Goal: Register for event/course

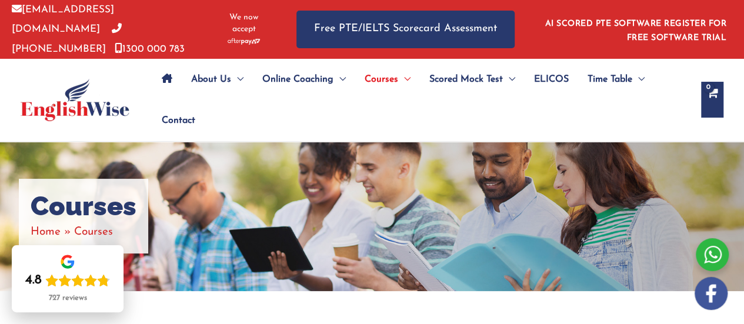
click at [272, 107] on ul "About Us Menu Toggle Our Story Testimonials Online Coaching Menu Toggle Online …" at bounding box center [420, 100] width 537 height 82
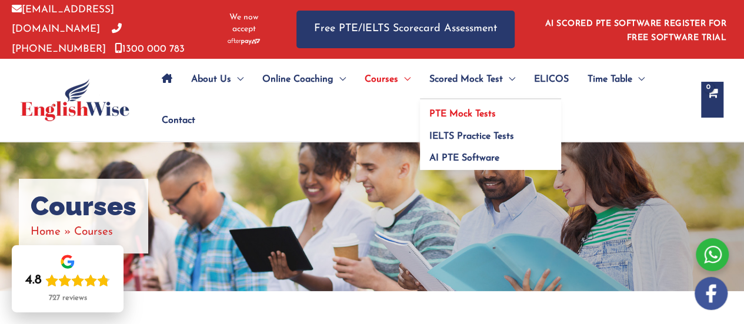
click at [487, 109] on span "PTE Mock Tests" at bounding box center [463, 113] width 66 height 9
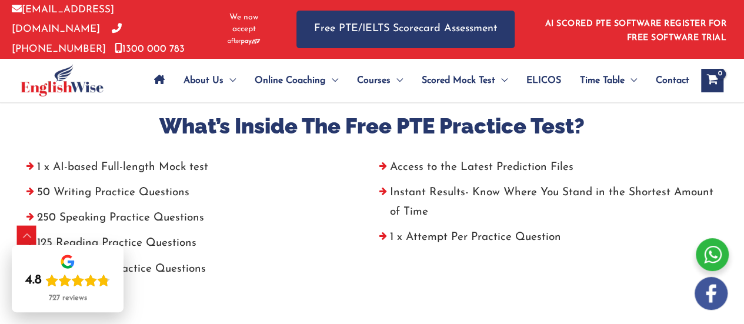
scroll to position [530, 0]
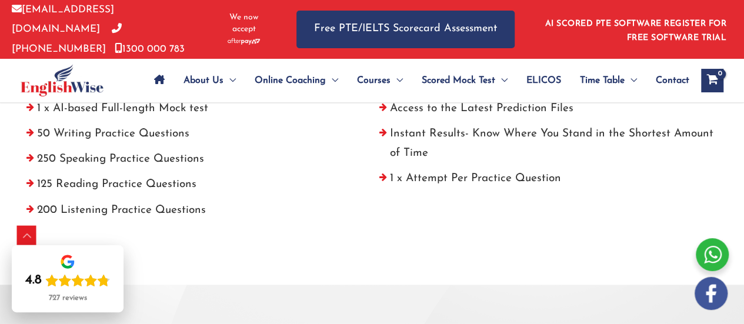
click at [174, 149] on li "250 Speaking Practice Questions" at bounding box center [195, 161] width 353 height 25
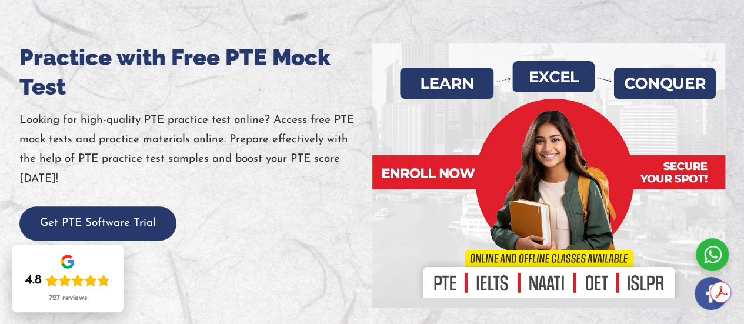
scroll to position [177, 0]
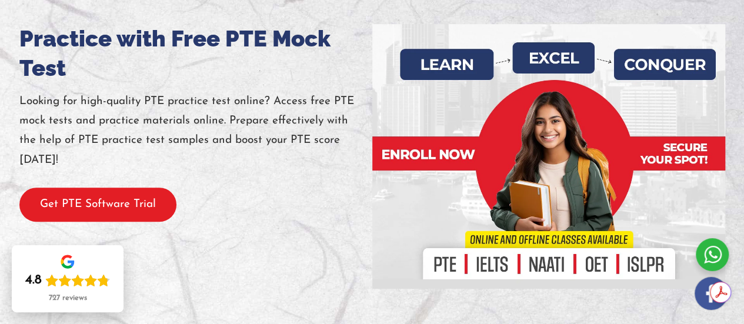
click at [111, 202] on button "Get PTE Software Trial" at bounding box center [97, 205] width 157 height 35
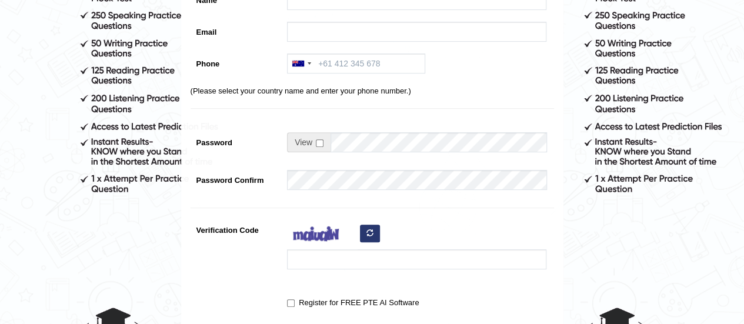
scroll to position [69, 0]
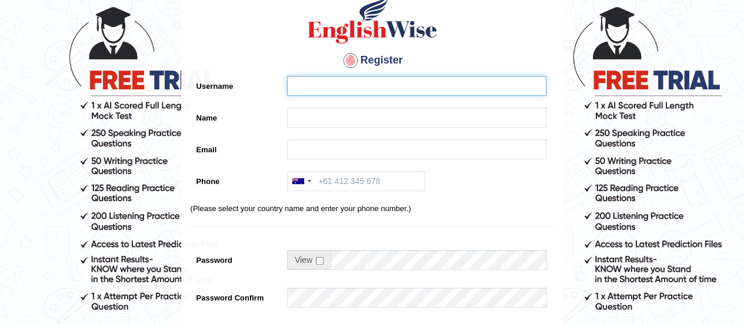
click at [395, 88] on input "Username" at bounding box center [417, 86] width 260 height 20
type input "iryzclaudio"
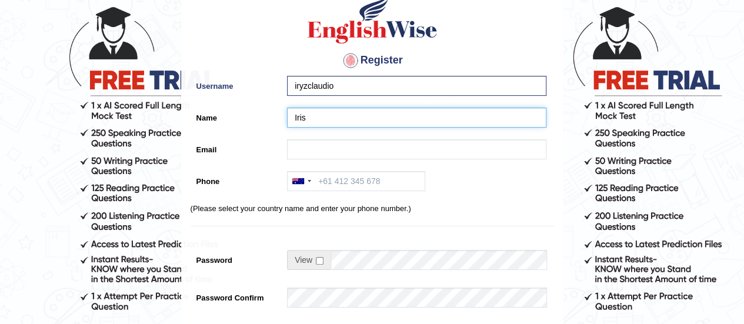
type input "Iris"
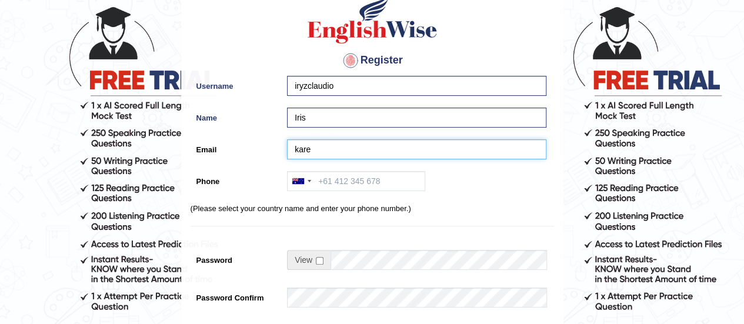
type input "karenirisclaudio@gmail.com"
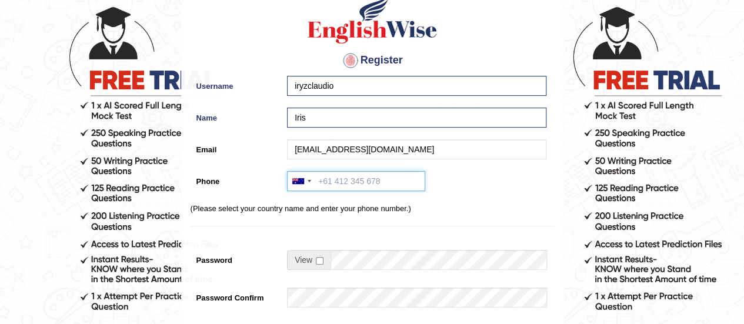
type input "+639178299005"
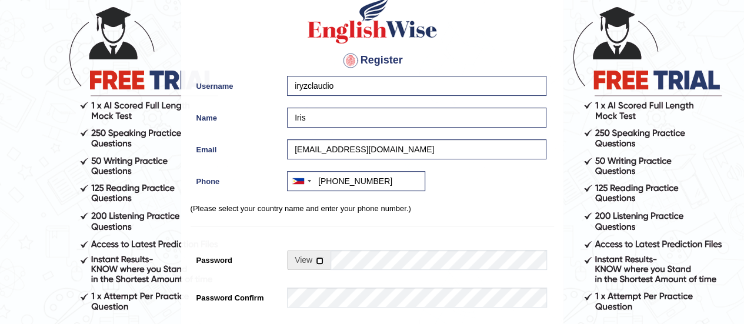
click at [318, 261] on input "checkbox" at bounding box center [320, 261] width 8 height 8
checkbox input "true"
drag, startPoint x: 330, startPoint y: 263, endPoint x: 338, endPoint y: 265, distance: 8.6
click at [338, 265] on input "Password" at bounding box center [439, 260] width 216 height 20
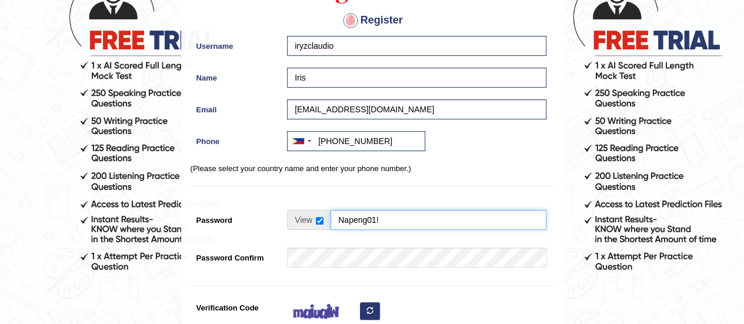
scroll to position [128, 0]
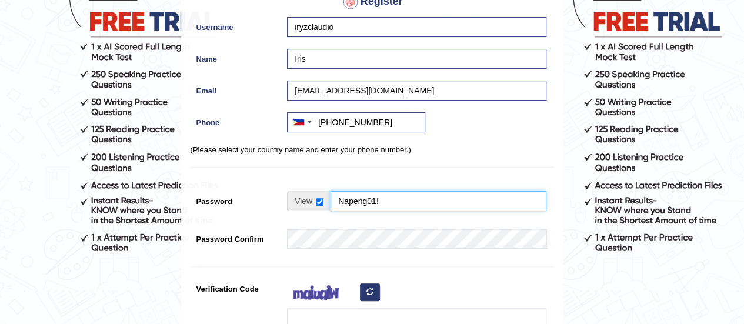
type input "Napeng01!"
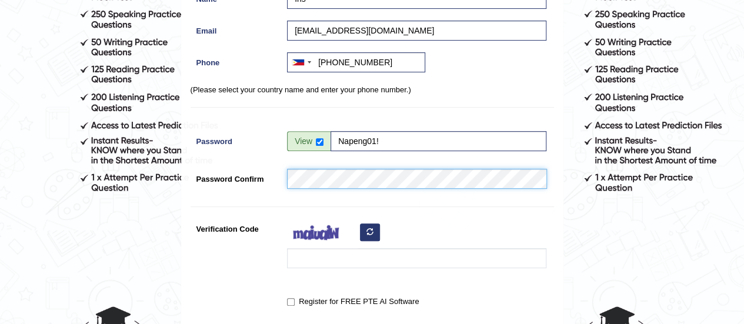
scroll to position [246, 0]
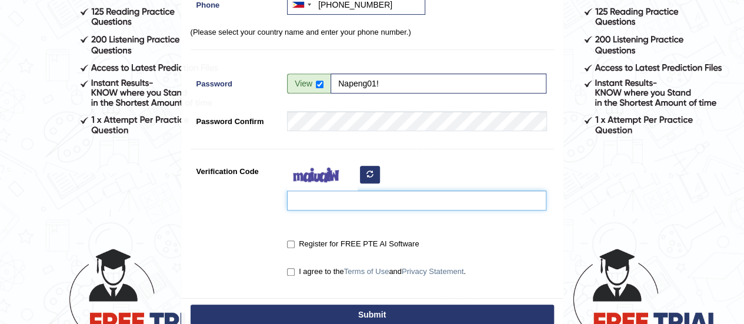
click at [327, 204] on input "Verification Code" at bounding box center [417, 201] width 260 height 20
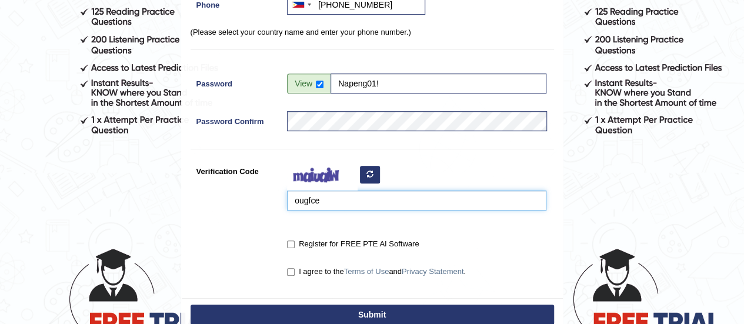
type input "ougfce"
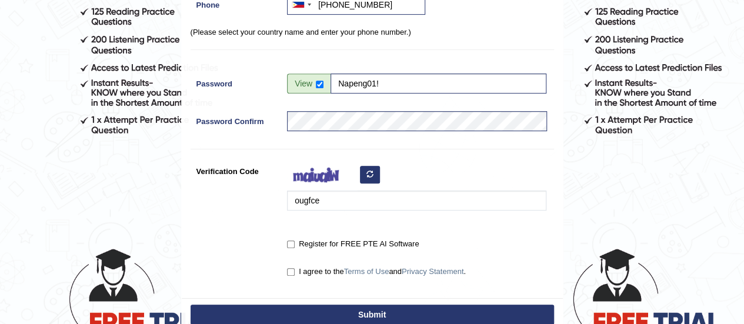
click at [330, 238] on label "Register for FREE PTE AI Software" at bounding box center [353, 244] width 132 height 12
click at [295, 241] on input "Register for FREE PTE AI Software" at bounding box center [291, 245] width 8 height 8
checkbox input "true"
click at [320, 267] on label "I agree to the Terms of Use and Privacy Statement ." at bounding box center [376, 272] width 179 height 12
click at [295, 268] on input "I agree to the Terms of Use and Privacy Statement ." at bounding box center [291, 272] width 8 height 8
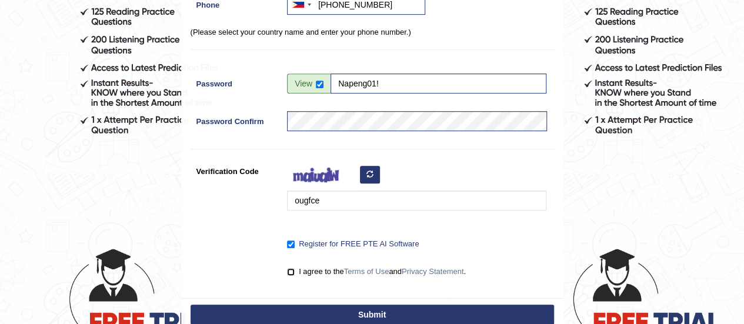
checkbox input "true"
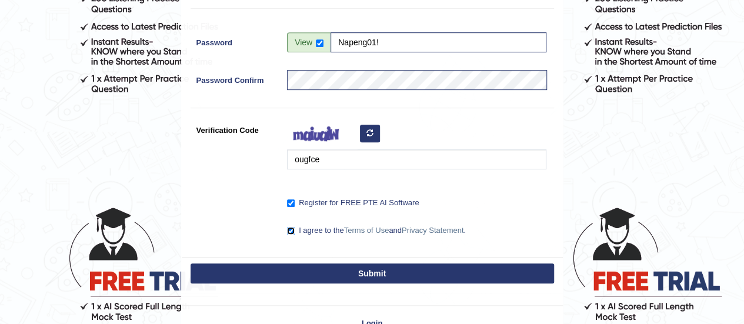
scroll to position [305, 0]
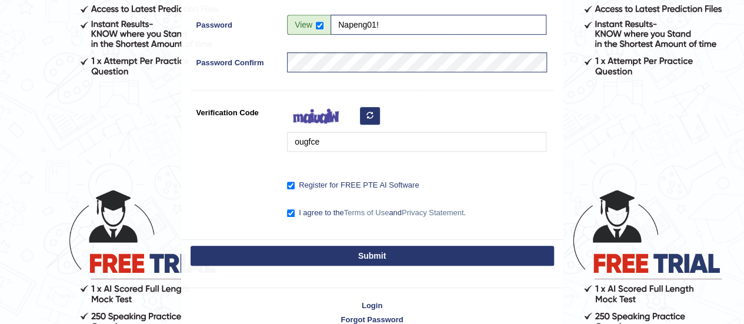
click at [355, 258] on button "Submit" at bounding box center [373, 256] width 364 height 20
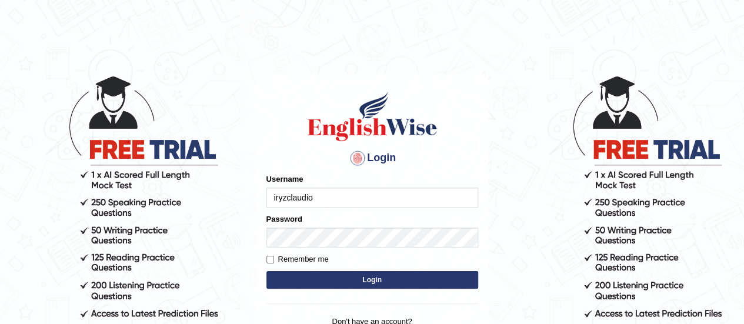
type input "iryzclaudio"
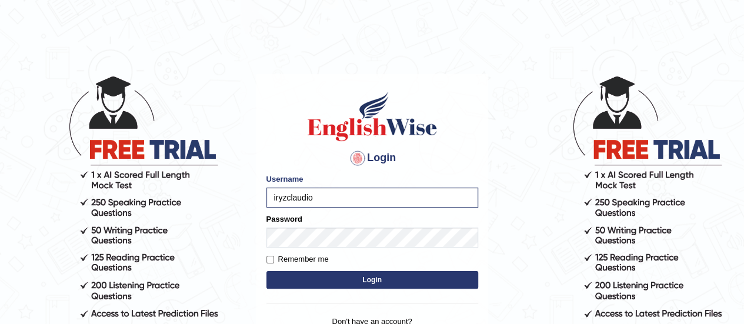
click at [293, 258] on label "Remember me" at bounding box center [298, 260] width 62 height 12
click at [274, 258] on input "Remember me" at bounding box center [271, 260] width 8 height 8
checkbox input "true"
click at [319, 268] on form "Please fix the following errors: Username iryzclaudio Password Remember me Login" at bounding box center [373, 233] width 212 height 118
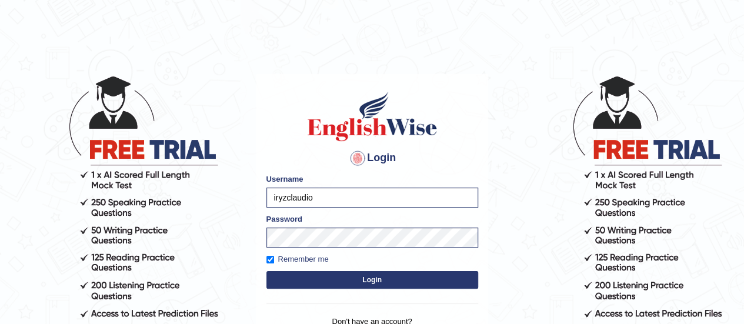
click at [324, 278] on button "Login" at bounding box center [373, 280] width 212 height 18
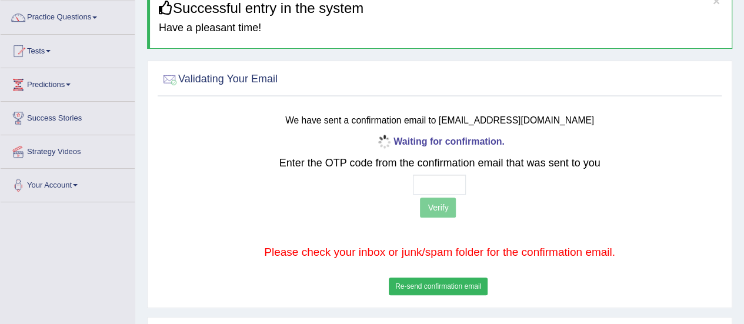
scroll to position [118, 0]
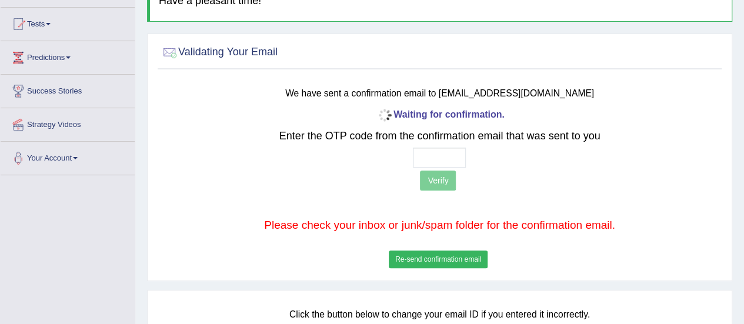
click at [407, 260] on button "Re-send confirmation email" at bounding box center [438, 260] width 99 height 18
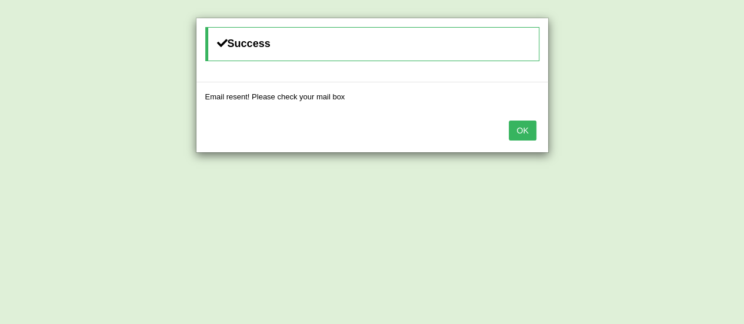
click at [532, 129] on button "OK" at bounding box center [522, 131] width 27 height 20
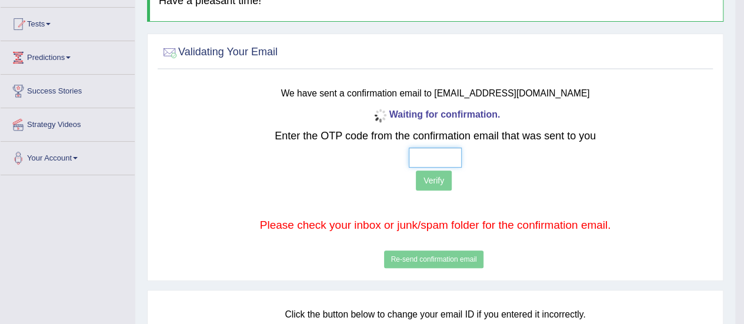
click at [427, 159] on input "text" at bounding box center [435, 158] width 53 height 20
type input "5 8 3 6"
click at [440, 178] on button "Verify" at bounding box center [434, 181] width 36 height 20
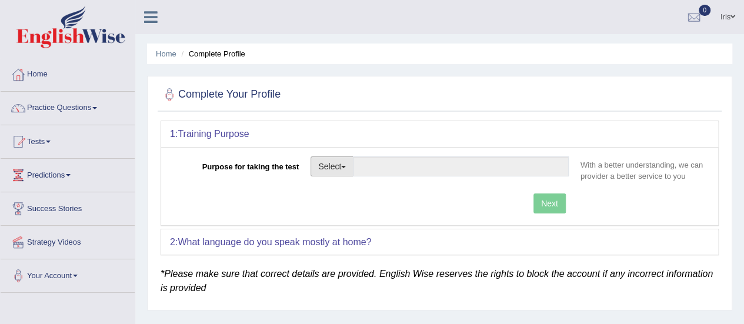
click at [339, 164] on button "Select" at bounding box center [332, 167] width 43 height 20
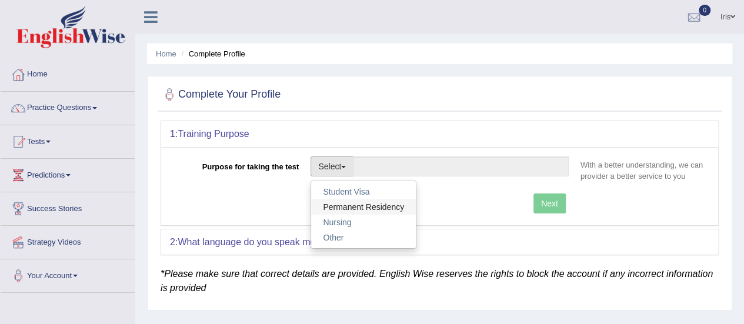
click at [350, 199] on link "Permanent Residency" at bounding box center [363, 206] width 105 height 15
type input "Permanent Residency"
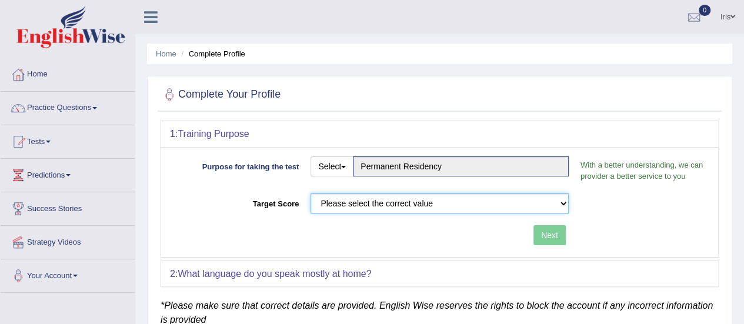
click at [350, 199] on select "Please select the correct value 50 (6 bands) 58 (6.5 bands) 65 (7 bands) 79 (8 …" at bounding box center [440, 204] width 258 height 20
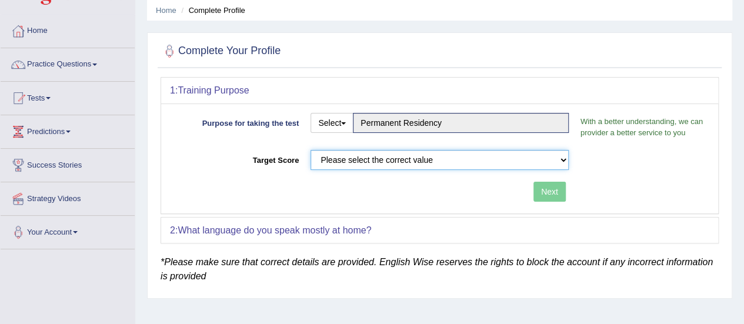
scroll to position [59, 0]
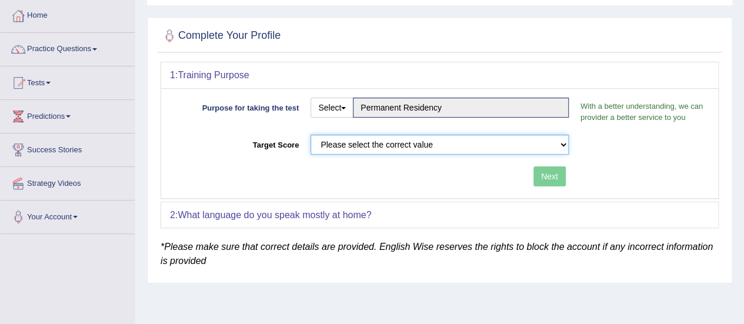
click at [417, 138] on select "Please select the correct value 50 (6 bands) 58 (6.5 bands) 65 (7 bands) 79 (8 …" at bounding box center [440, 145] width 258 height 20
select select "79"
click at [311, 135] on select "Please select the correct value 50 (6 bands) 58 (6.5 bands) 65 (7 bands) 79 (8 …" at bounding box center [440, 145] width 258 height 20
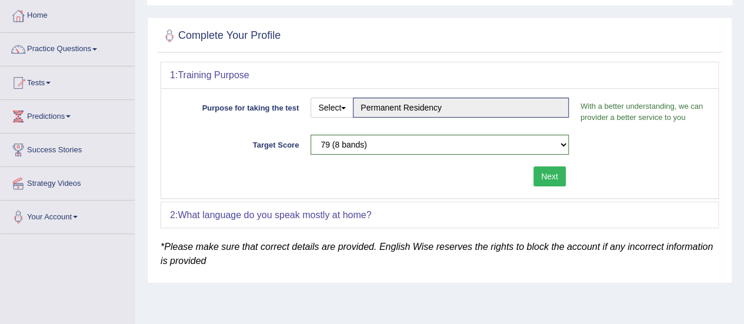
click at [551, 175] on button "Next" at bounding box center [550, 177] width 32 height 20
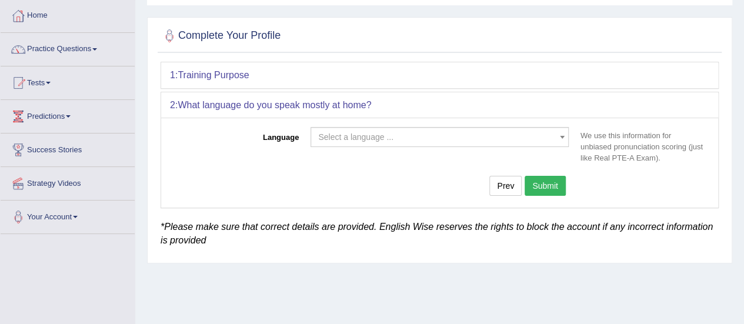
click at [453, 131] on span "Select a language ..." at bounding box center [436, 137] width 236 height 12
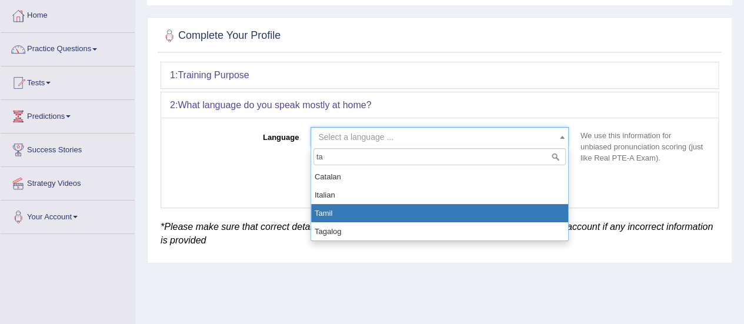
type input "tag"
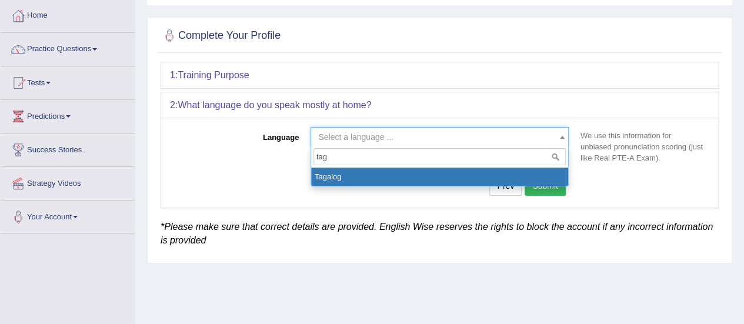
select select "Tagalog"
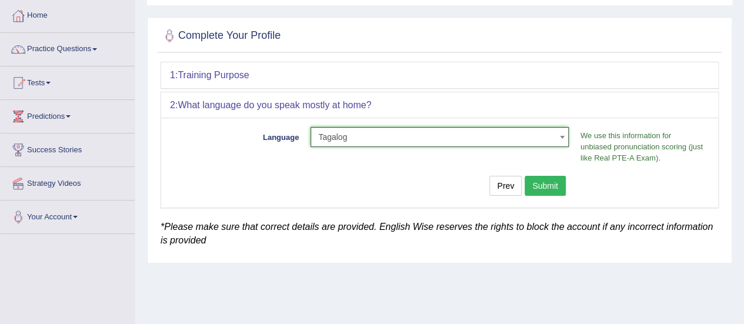
click at [547, 179] on button "Submit" at bounding box center [545, 186] width 41 height 20
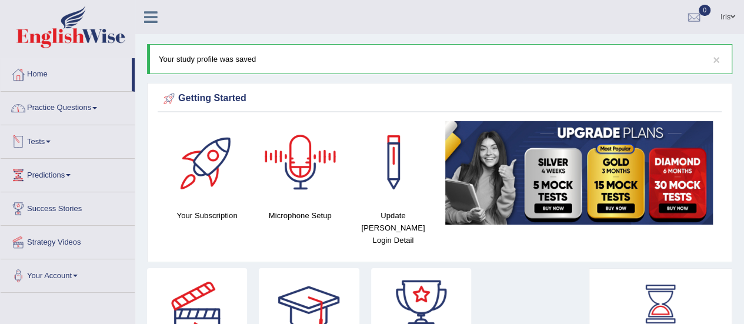
click at [51, 105] on link "Practice Questions" at bounding box center [68, 106] width 134 height 29
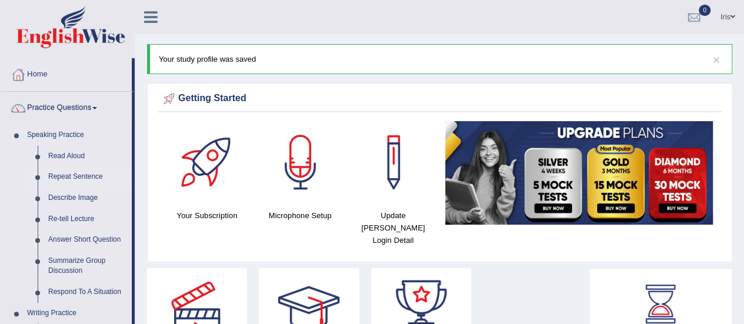
click at [62, 177] on link "Repeat Sentence" at bounding box center [87, 177] width 89 height 21
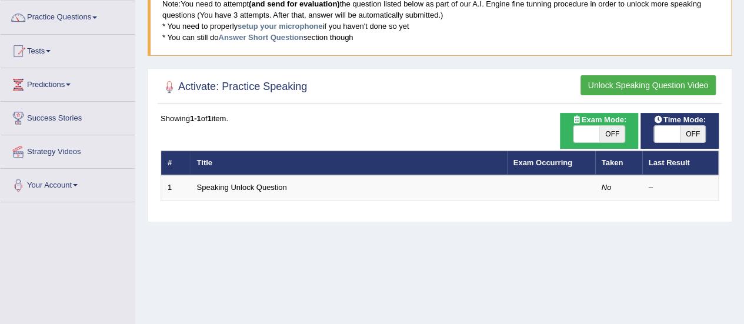
scroll to position [118, 0]
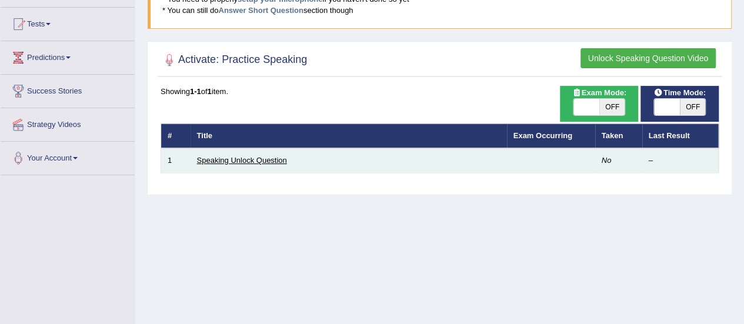
click at [233, 159] on link "Speaking Unlock Question" at bounding box center [242, 160] width 90 height 9
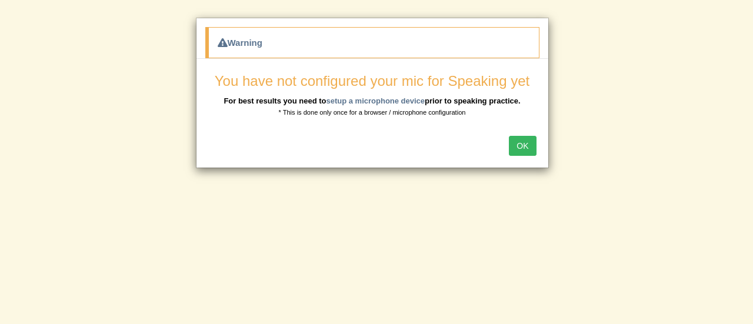
click at [519, 143] on button "OK" at bounding box center [522, 146] width 27 height 20
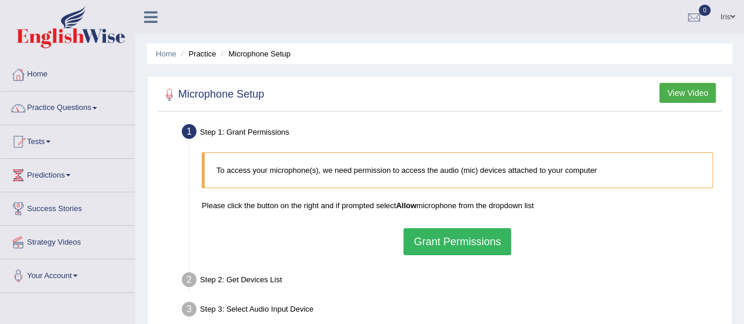
click at [469, 240] on button "Grant Permissions" at bounding box center [457, 241] width 107 height 27
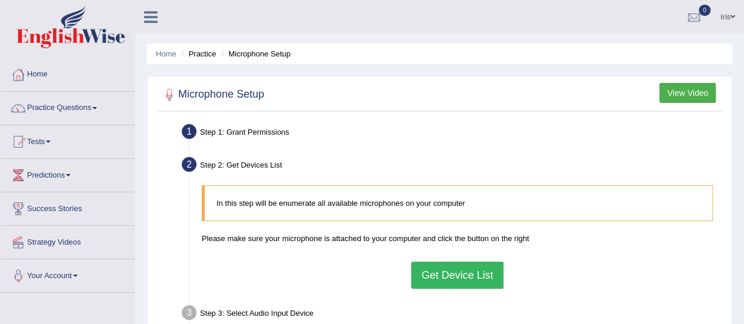
click at [464, 274] on button "Get Device List" at bounding box center [457, 275] width 92 height 27
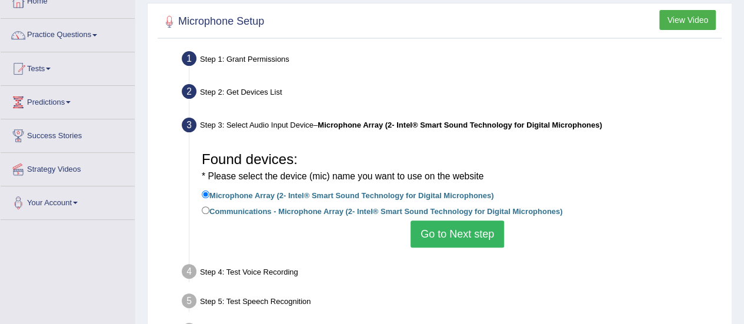
scroll to position [118, 0]
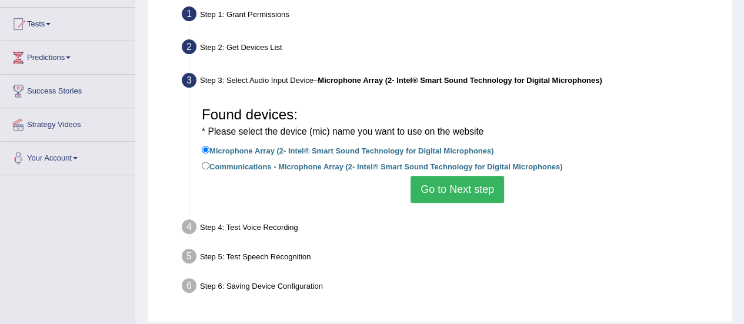
click at [451, 192] on button "Go to Next step" at bounding box center [458, 189] width 94 height 27
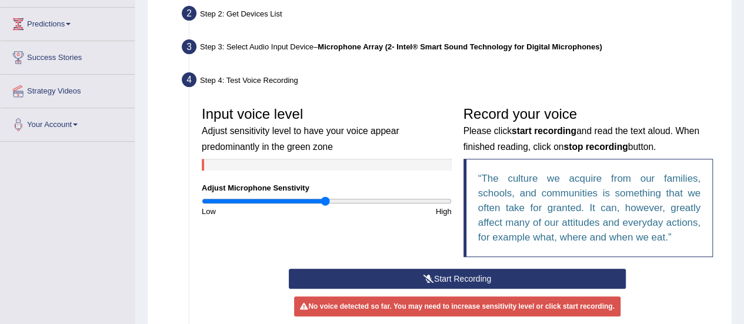
scroll to position [177, 0]
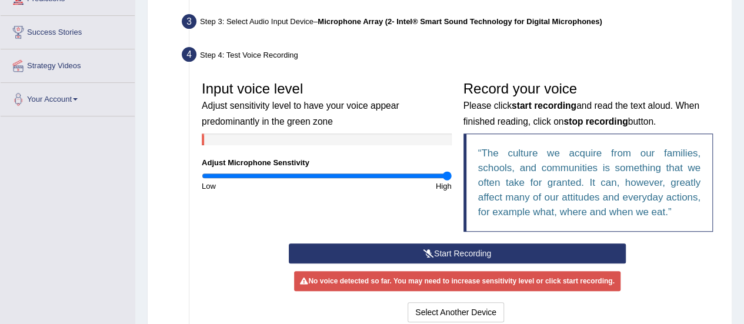
drag, startPoint x: 326, startPoint y: 174, endPoint x: 482, endPoint y: 174, distance: 156.0
click at [452, 174] on input "range" at bounding box center [327, 175] width 250 height 9
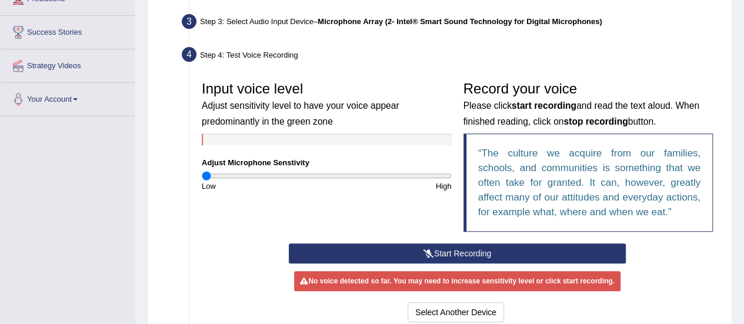
drag, startPoint x: 448, startPoint y: 175, endPoint x: 114, endPoint y: 189, distance: 335.1
click at [202, 181] on input "range" at bounding box center [327, 175] width 250 height 9
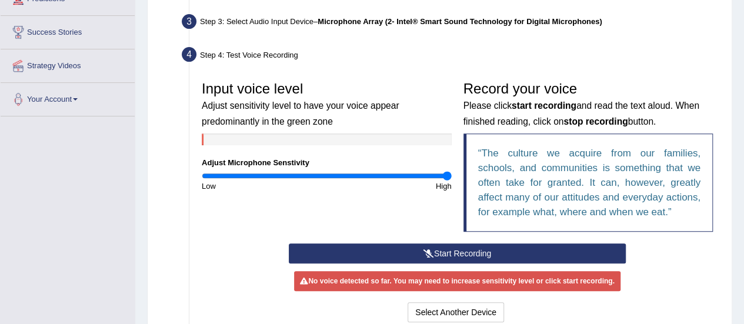
drag, startPoint x: 208, startPoint y: 173, endPoint x: 478, endPoint y: 164, distance: 269.7
click at [452, 171] on input "range" at bounding box center [327, 175] width 250 height 9
click at [504, 247] on button "Start Recording" at bounding box center [457, 254] width 337 height 20
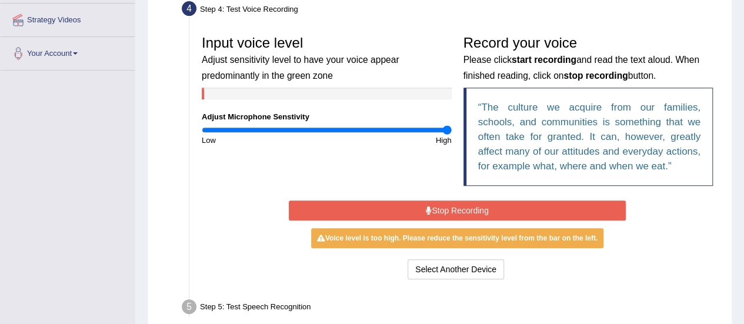
scroll to position [294, 0]
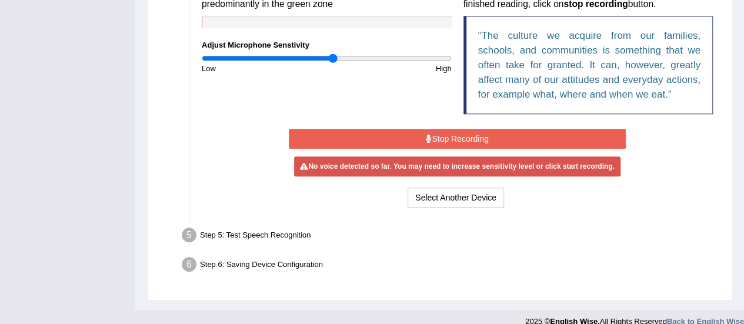
drag, startPoint x: 445, startPoint y: 55, endPoint x: 332, endPoint y: 71, distance: 114.7
click at [332, 63] on input "range" at bounding box center [327, 58] width 250 height 9
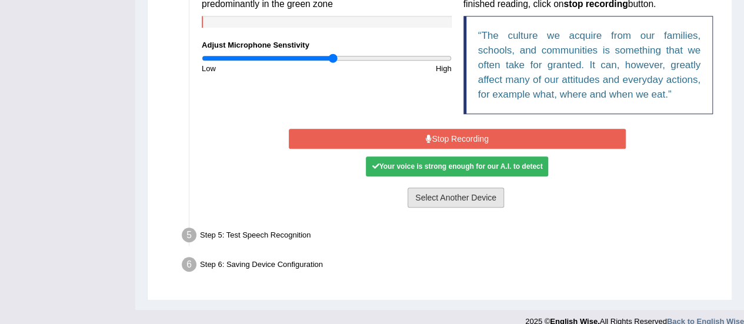
click at [465, 194] on button "Select Another Device" at bounding box center [456, 198] width 97 height 20
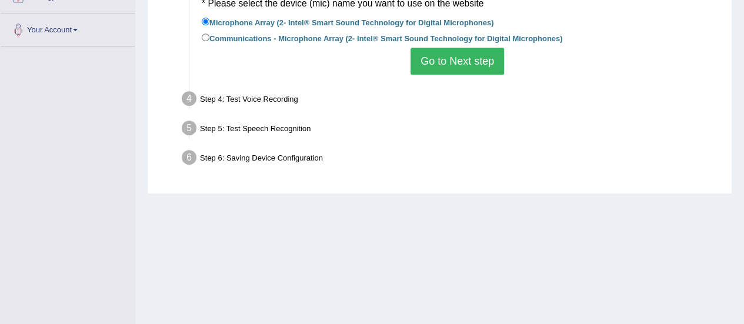
scroll to position [175, 0]
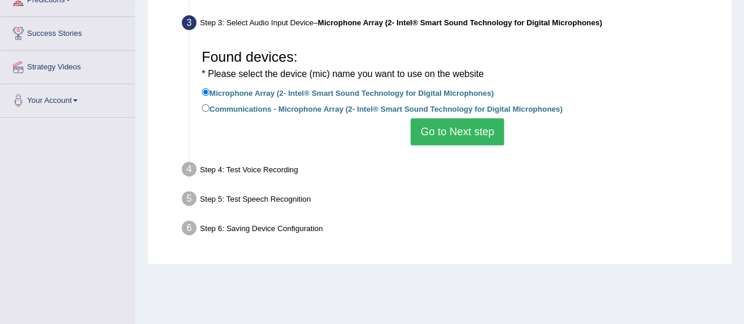
click at [458, 135] on button "Go to Next step" at bounding box center [458, 131] width 94 height 27
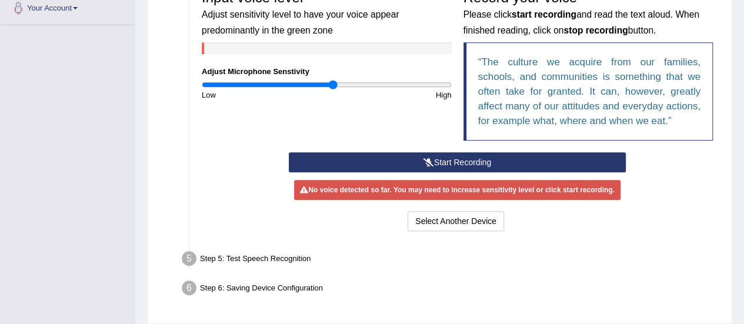
scroll to position [293, 0]
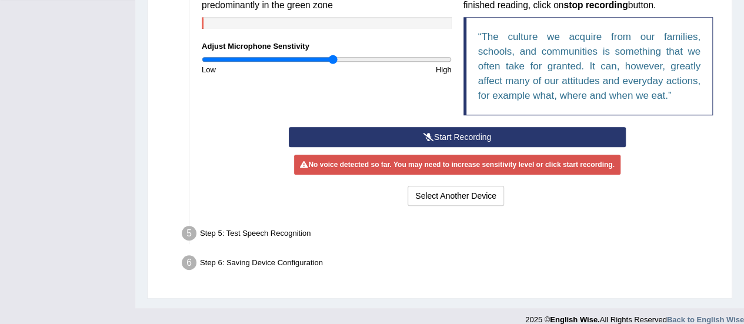
click at [251, 234] on div "Step 5: Test Speech Recognition" at bounding box center [452, 235] width 550 height 26
click at [457, 136] on button "Start Recording" at bounding box center [457, 137] width 337 height 20
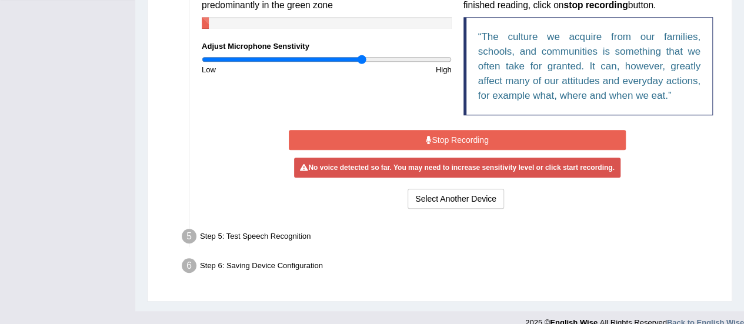
drag, startPoint x: 331, startPoint y: 58, endPoint x: 362, endPoint y: 58, distance: 31.2
type input "1.3"
click at [362, 58] on input "range" at bounding box center [327, 59] width 250 height 9
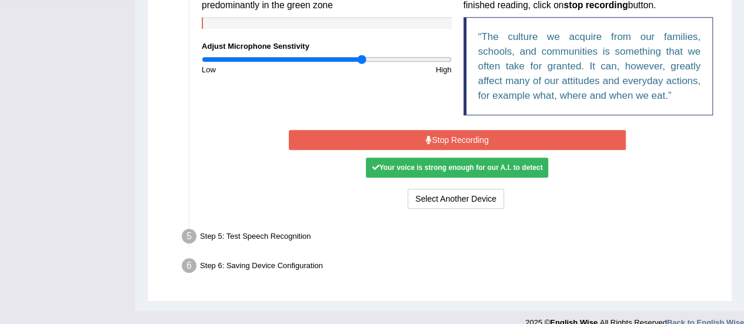
click at [553, 141] on button "Stop Recording" at bounding box center [457, 140] width 337 height 20
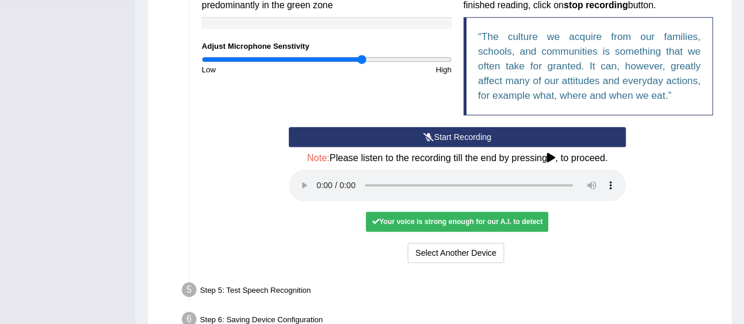
scroll to position [352, 0]
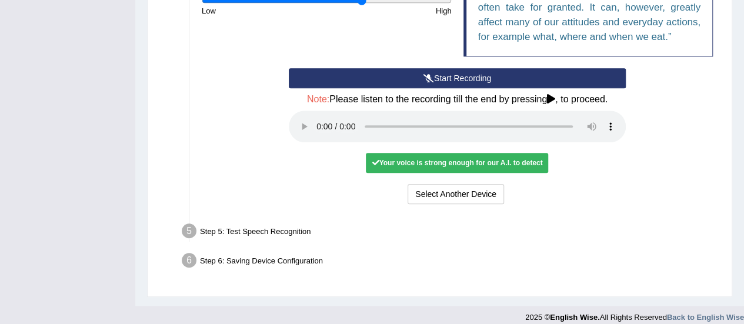
click at [242, 231] on div "Step 5: Test Speech Recognition" at bounding box center [452, 233] width 550 height 26
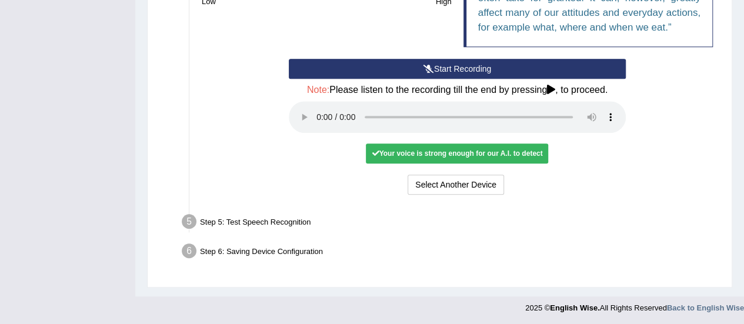
click at [425, 144] on div "Your voice is strong enough for our A.I. to detect" at bounding box center [457, 154] width 182 height 20
click at [426, 149] on div "Your voice is strong enough for our A.I. to detect" at bounding box center [457, 154] width 182 height 20
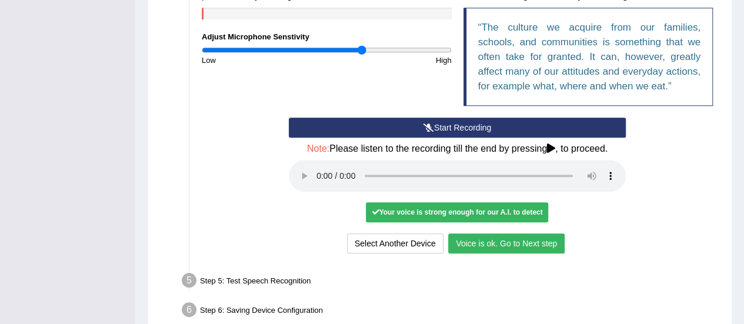
click at [521, 244] on button "Voice is ok. Go to Next step" at bounding box center [506, 244] width 117 height 20
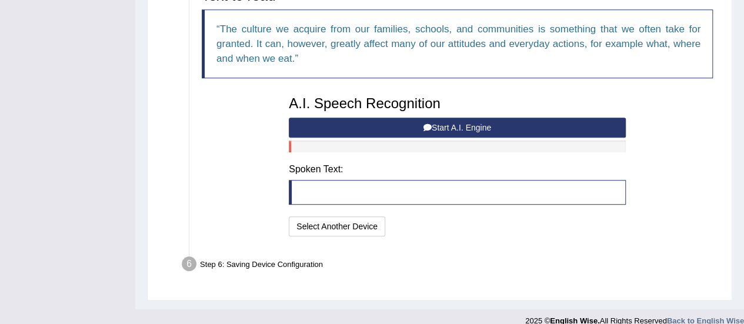
click at [463, 122] on button "Start A.I. Engine" at bounding box center [457, 128] width 337 height 20
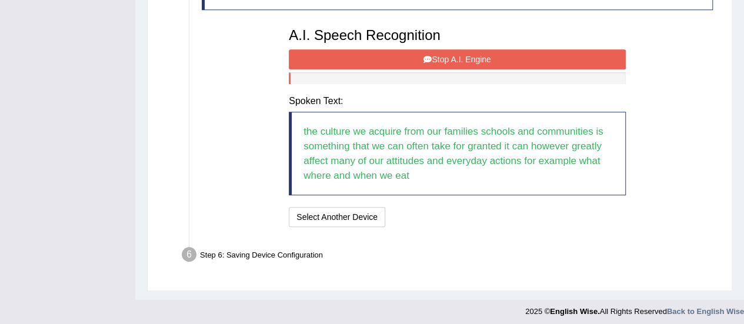
scroll to position [374, 0]
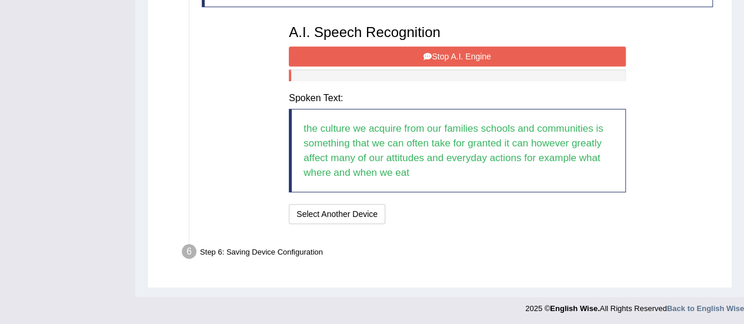
click at [476, 49] on button "Stop A.I. Engine" at bounding box center [457, 56] width 337 height 20
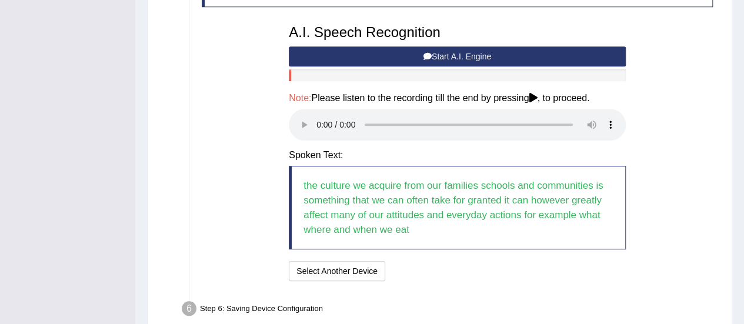
click at [537, 99] on icon at bounding box center [533, 97] width 8 height 9
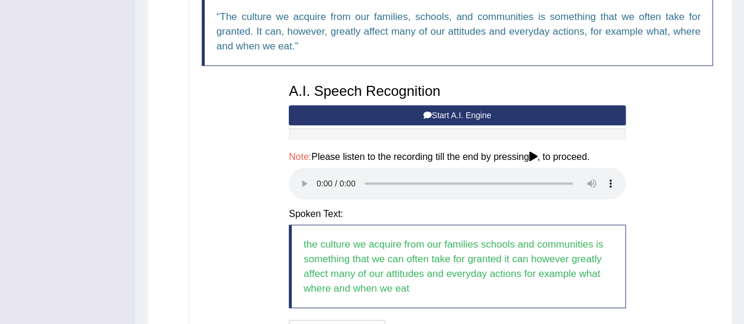
scroll to position [431, 0]
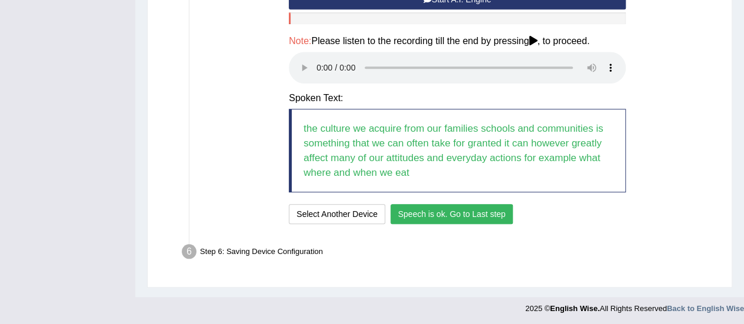
click at [450, 212] on button "Speech is ok. Go to Last step" at bounding box center [452, 214] width 123 height 20
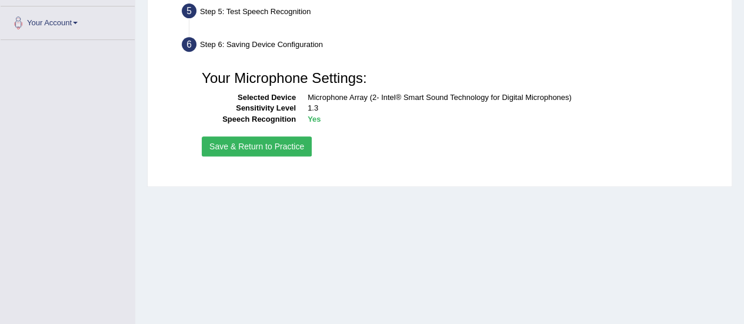
scroll to position [234, 0]
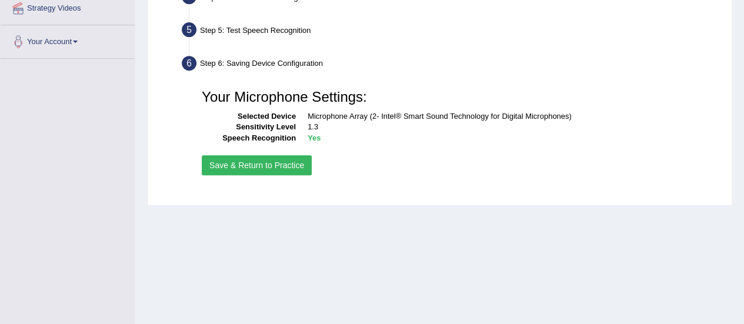
click at [260, 164] on button "Save & Return to Practice" at bounding box center [257, 165] width 110 height 20
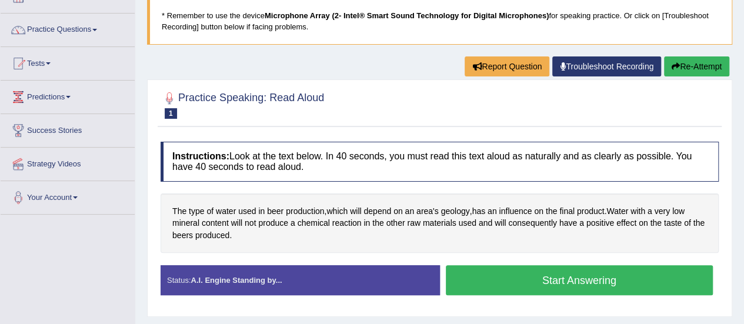
scroll to position [118, 0]
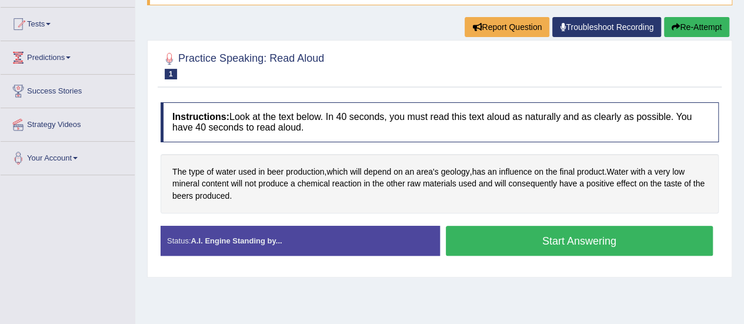
click at [536, 242] on button "Start Answering" at bounding box center [580, 241] width 268 height 30
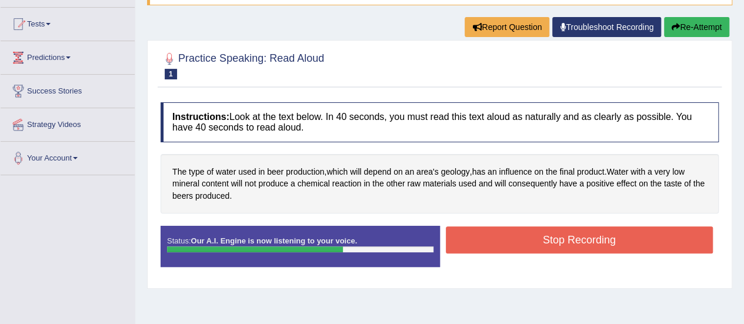
click at [536, 242] on button "Stop Recording" at bounding box center [580, 240] width 268 height 27
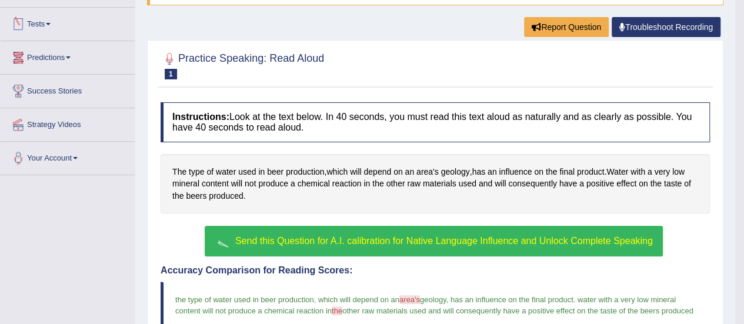
click at [31, 56] on link "Predictions" at bounding box center [68, 55] width 134 height 29
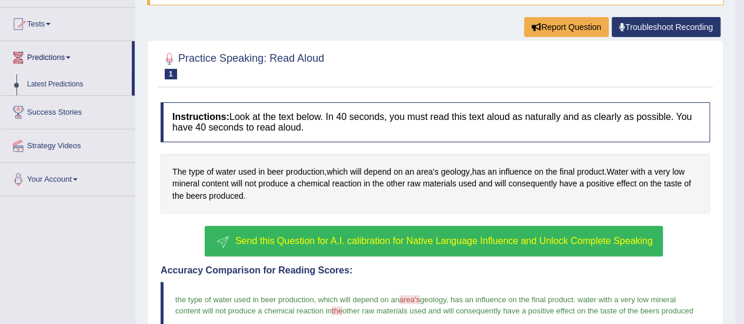
click at [31, 56] on link "Predictions" at bounding box center [66, 55] width 131 height 29
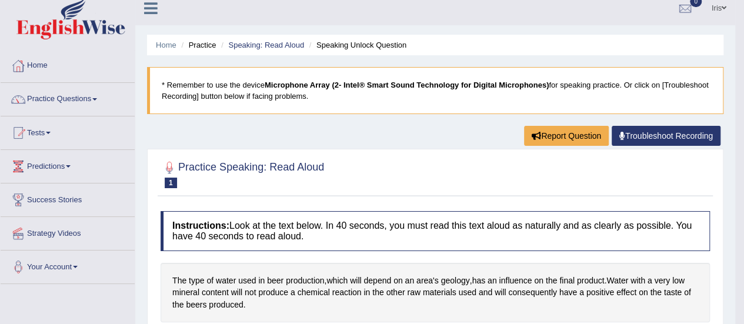
scroll to position [0, 0]
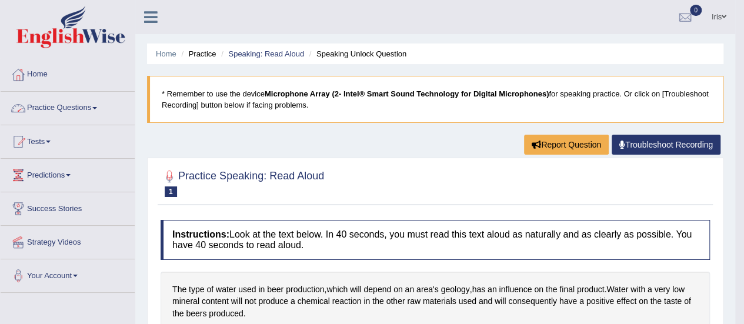
click at [44, 108] on link "Practice Questions" at bounding box center [68, 106] width 134 height 29
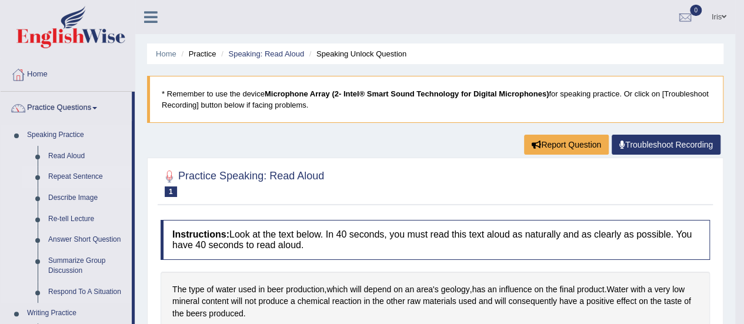
click at [64, 172] on link "Repeat Sentence" at bounding box center [87, 177] width 89 height 21
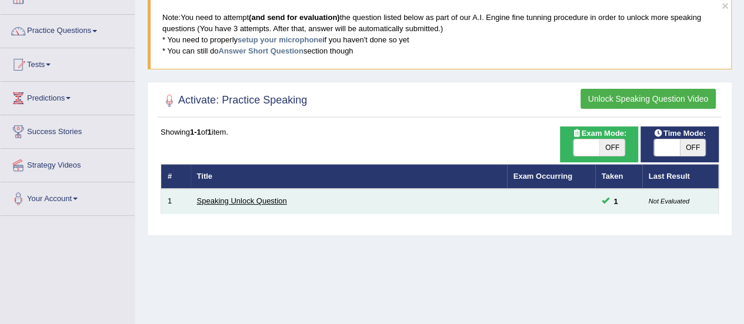
scroll to position [59, 0]
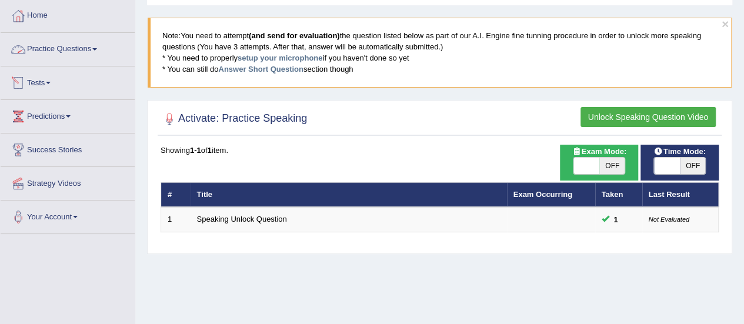
click at [63, 50] on link "Practice Questions" at bounding box center [68, 47] width 134 height 29
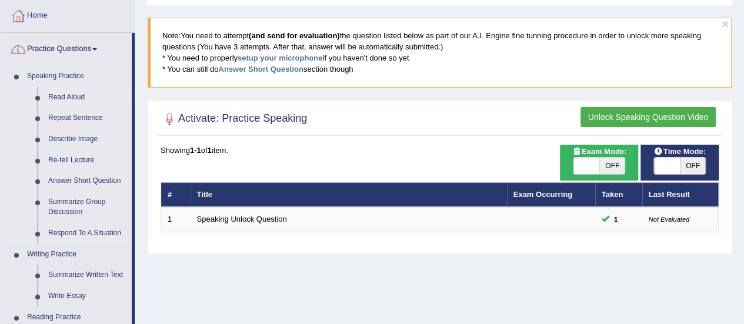
click at [59, 89] on link "Read Aloud" at bounding box center [87, 97] width 89 height 21
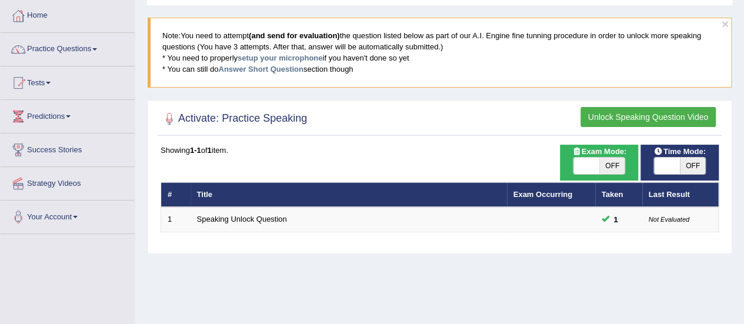
scroll to position [118, 0]
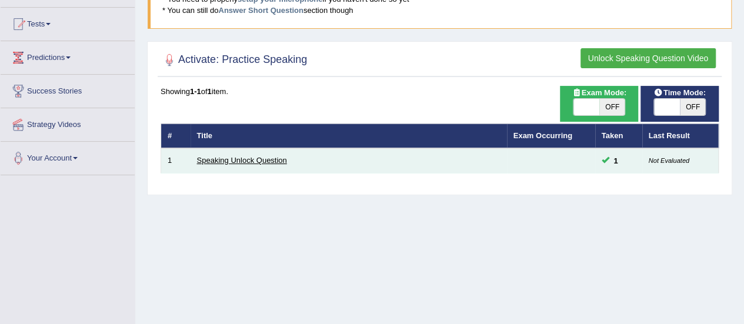
click at [218, 159] on link "Speaking Unlock Question" at bounding box center [242, 160] width 90 height 9
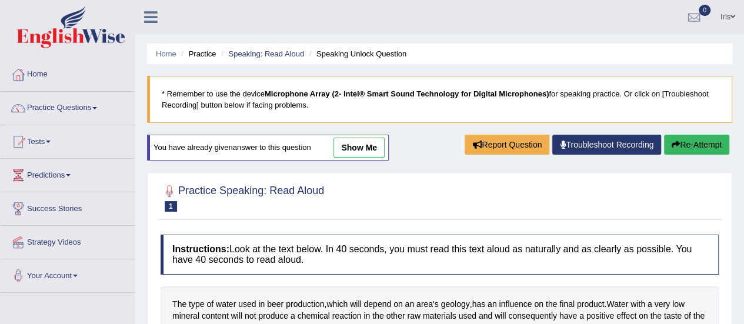
click at [359, 145] on link "show me" at bounding box center [359, 148] width 51 height 20
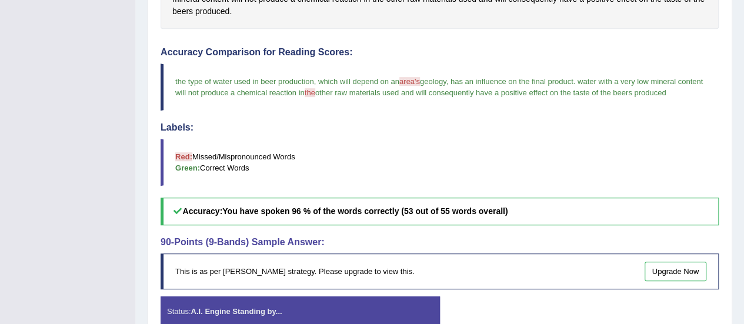
scroll to position [367, 0]
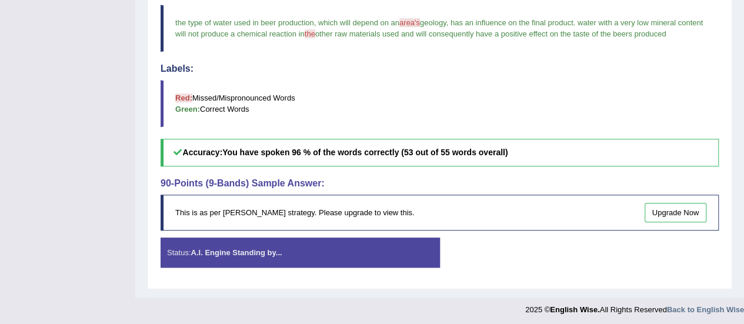
click at [285, 238] on div "Status: A.I. Engine Standing by..." at bounding box center [301, 253] width 280 height 30
click at [534, 252] on div "Status: A.I. Engine Standing by... Start Answering Stop Recording" at bounding box center [440, 259] width 558 height 42
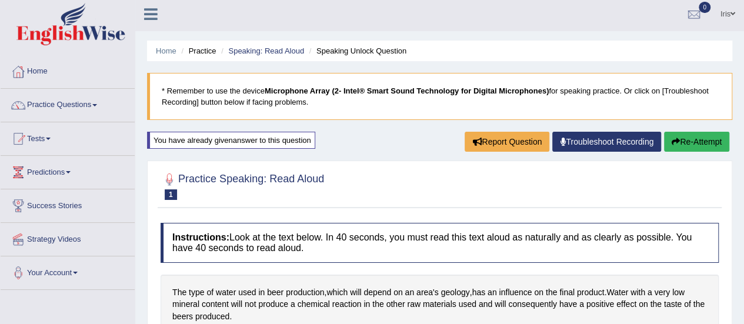
scroll to position [0, 0]
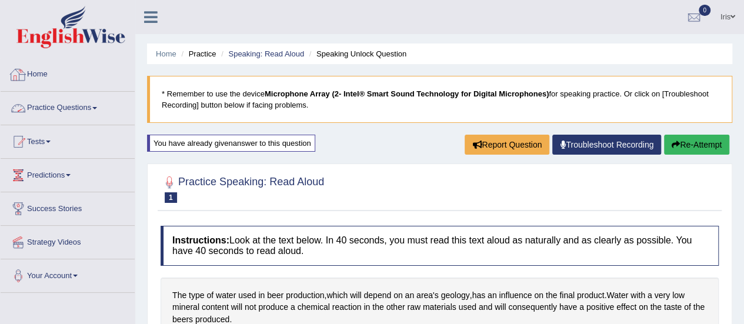
click at [50, 112] on link "Practice Questions" at bounding box center [68, 106] width 134 height 29
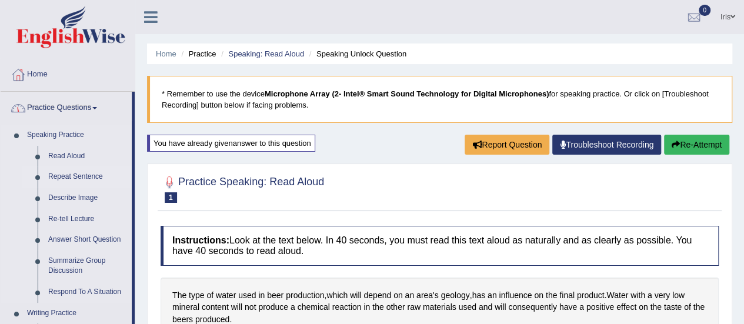
click at [68, 175] on link "Repeat Sentence" at bounding box center [87, 177] width 89 height 21
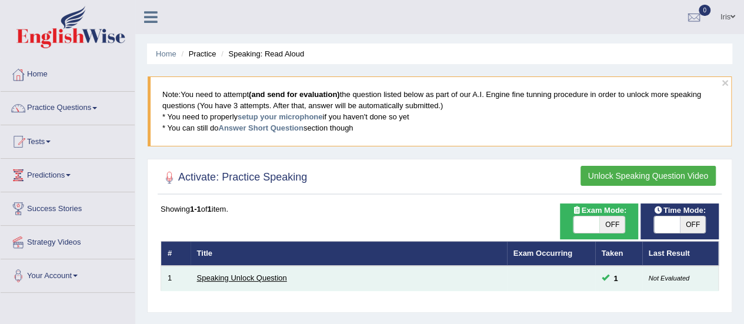
click at [210, 276] on link "Speaking Unlock Question" at bounding box center [242, 278] width 90 height 9
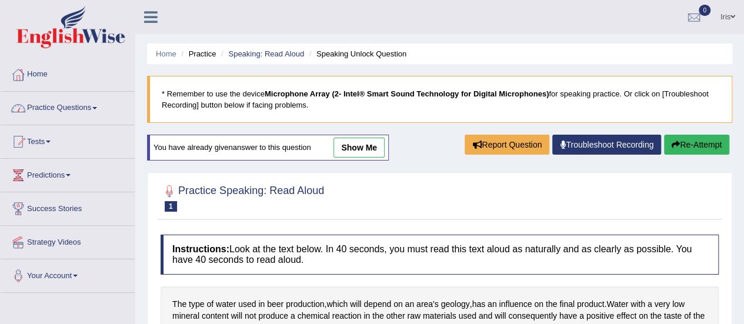
click at [63, 100] on link "Practice Questions" at bounding box center [68, 106] width 134 height 29
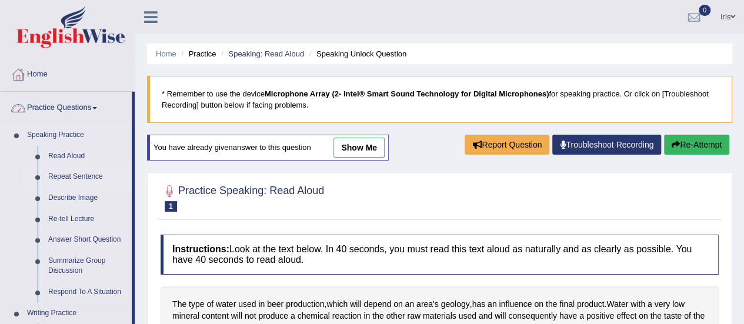
click at [53, 177] on link "Repeat Sentence" at bounding box center [87, 177] width 89 height 21
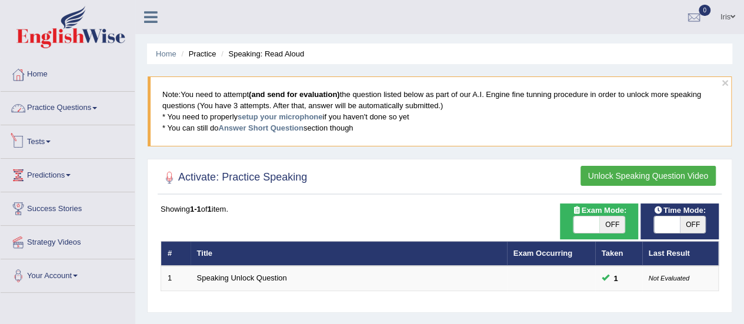
click at [68, 107] on link "Practice Questions" at bounding box center [68, 106] width 134 height 29
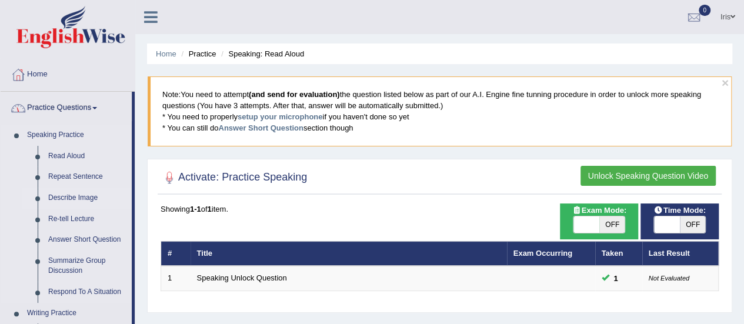
click at [69, 192] on link "Describe Image" at bounding box center [87, 198] width 89 height 21
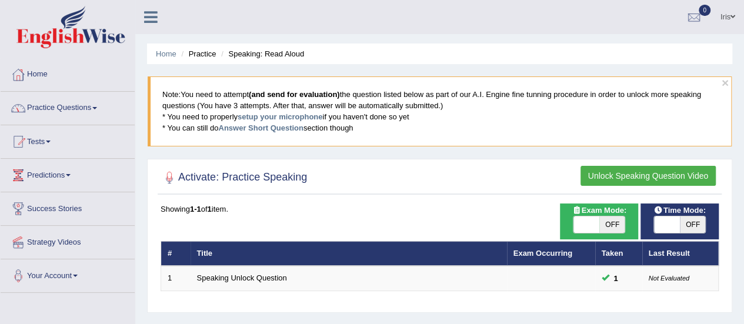
click at [74, 109] on link "Practice Questions" at bounding box center [68, 106] width 134 height 29
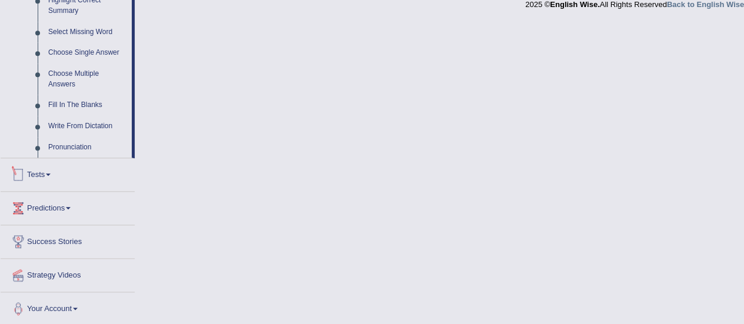
click at [35, 179] on link "Tests" at bounding box center [68, 172] width 134 height 29
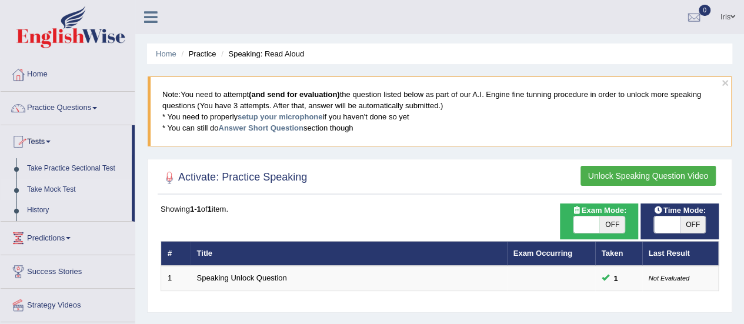
click at [61, 185] on link "Take Mock Test" at bounding box center [77, 189] width 110 height 21
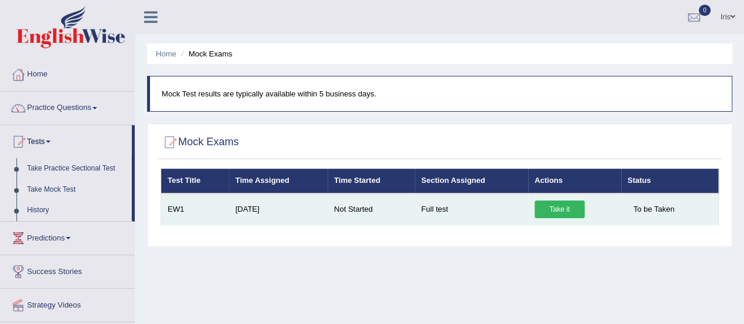
click at [547, 208] on link "Take it" at bounding box center [560, 210] width 50 height 18
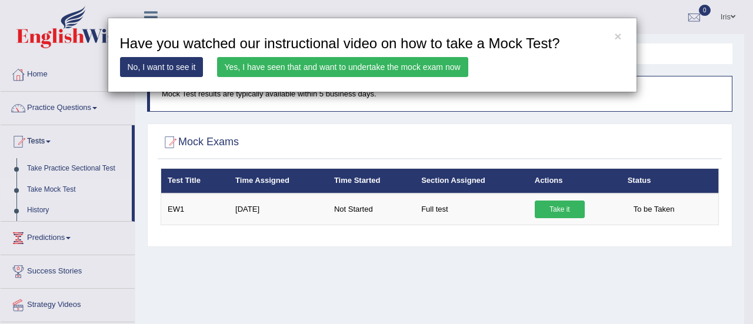
click at [258, 64] on link "Yes, I have seen that and want to undertake the mock exam now" at bounding box center [342, 67] width 251 height 20
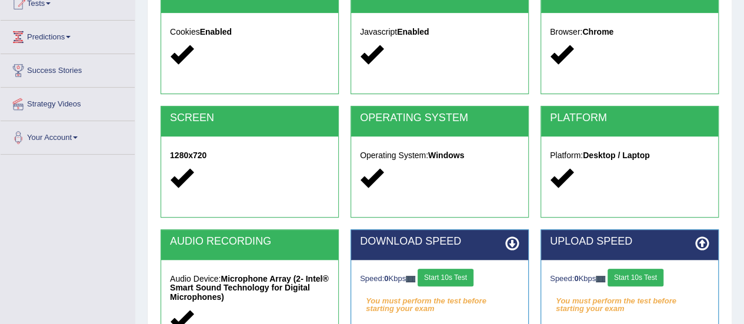
scroll to position [293, 0]
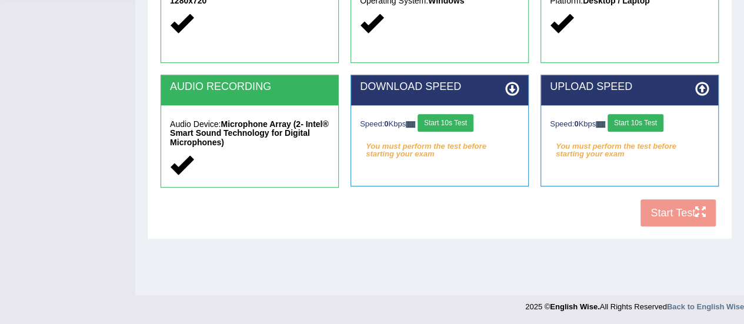
click at [447, 119] on button "Start 10s Test" at bounding box center [446, 123] width 56 height 18
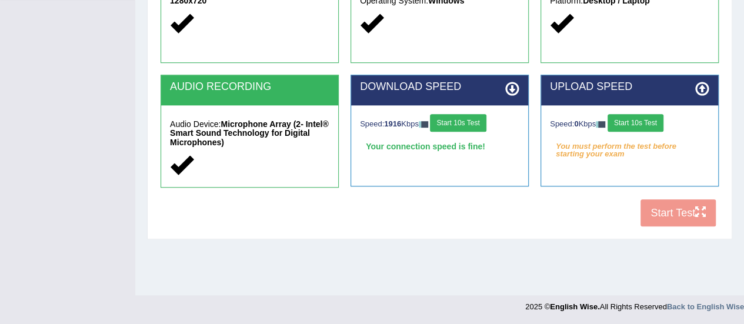
click at [651, 121] on button "Start 10s Test" at bounding box center [636, 123] width 56 height 18
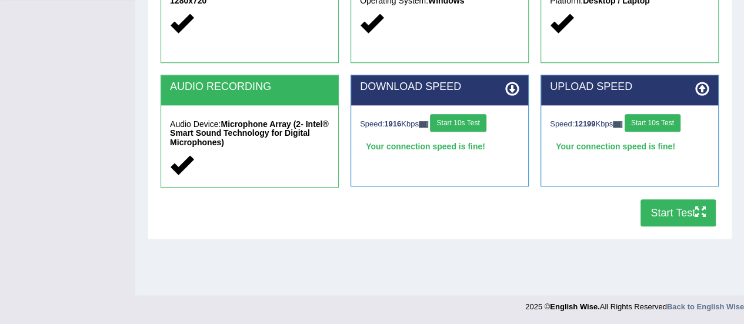
click at [659, 214] on button "Start Test" at bounding box center [678, 212] width 75 height 27
